Goal: Task Accomplishment & Management: Manage account settings

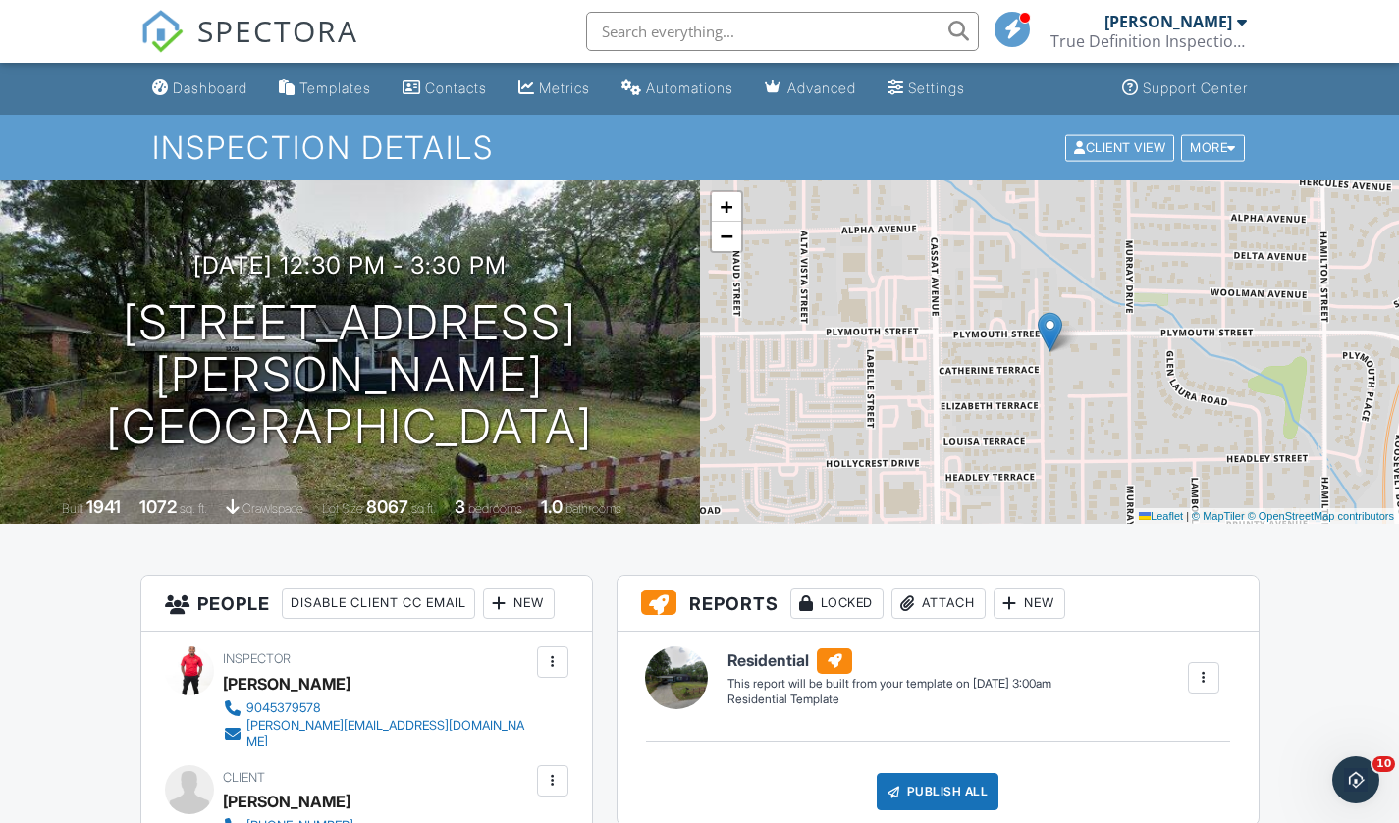
click at [231, 100] on link "Dashboard" at bounding box center [199, 89] width 111 height 36
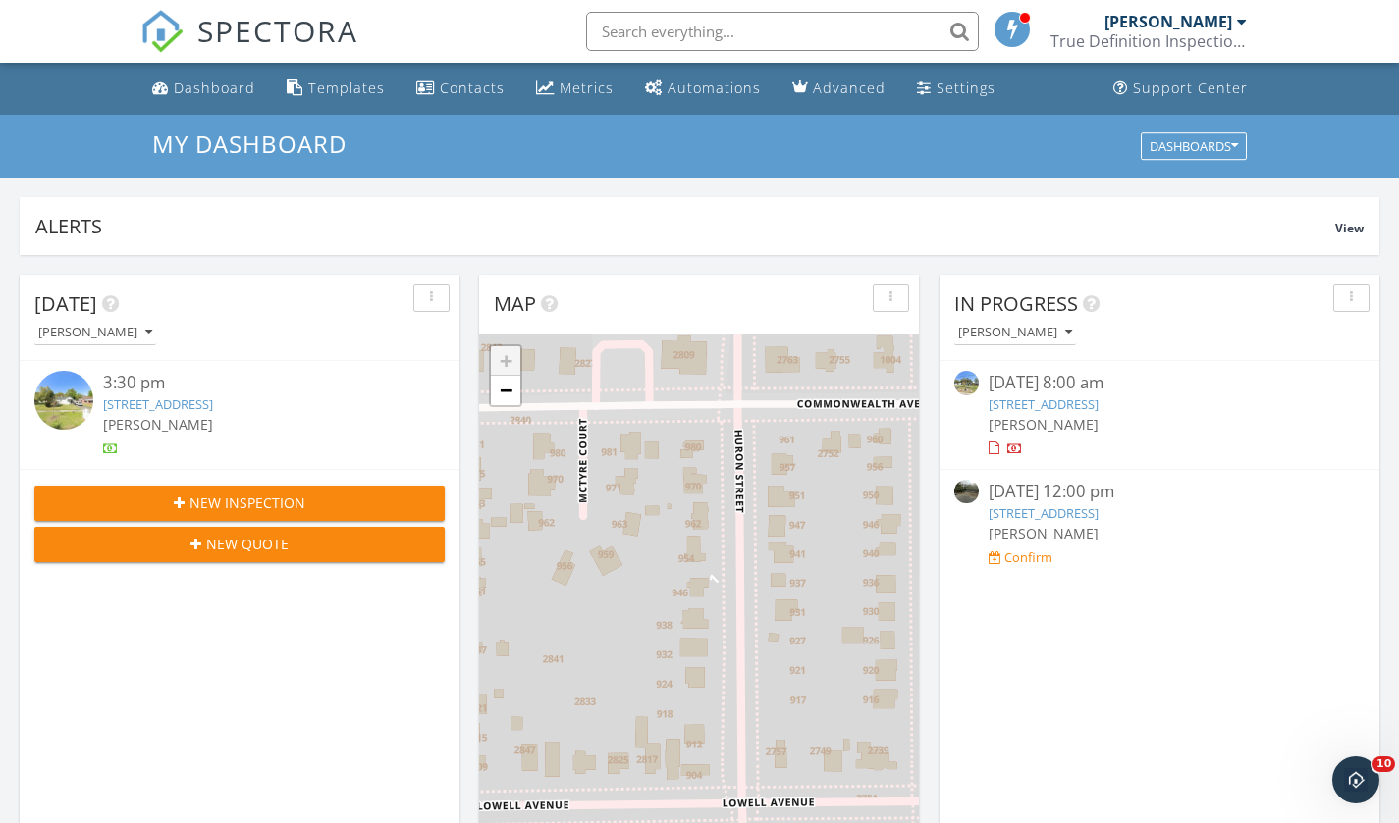
click at [231, 321] on div "[PERSON_NAME]" at bounding box center [246, 332] width 425 height 26
click at [127, 410] on link "[STREET_ADDRESS]" at bounding box center [158, 405] width 110 height 18
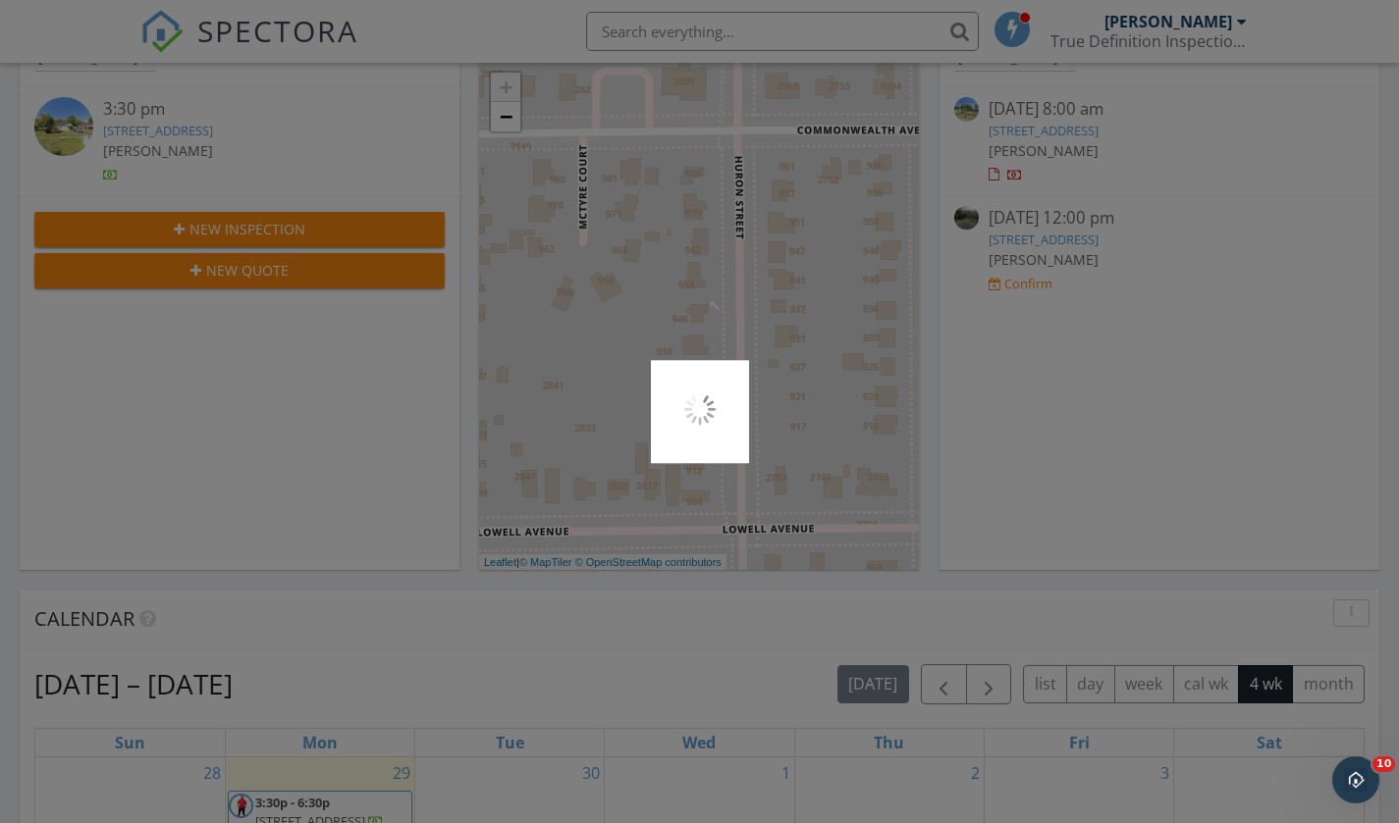
scroll to position [294, 0]
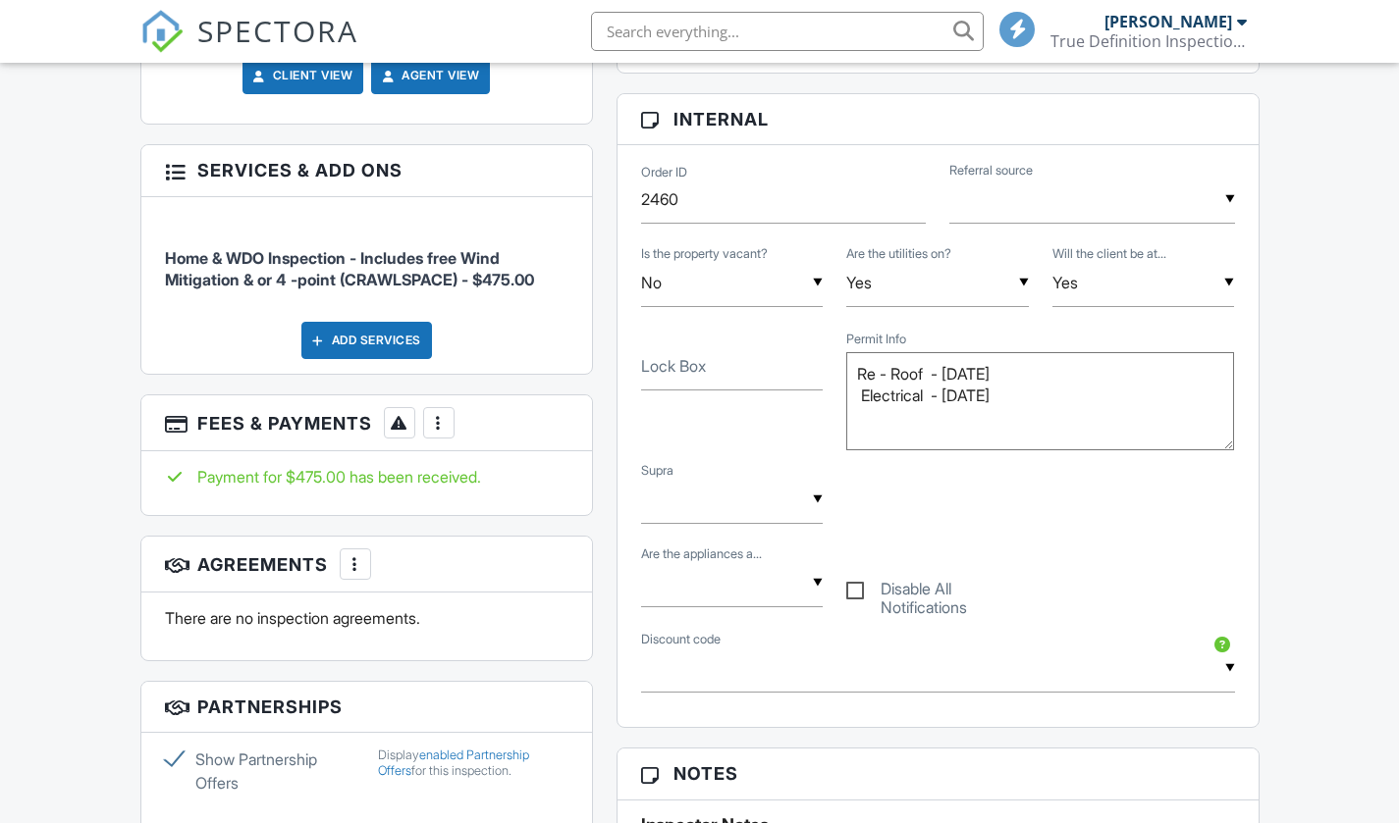
scroll to position [1178, 0]
